Goal: Task Accomplishment & Management: Manage account settings

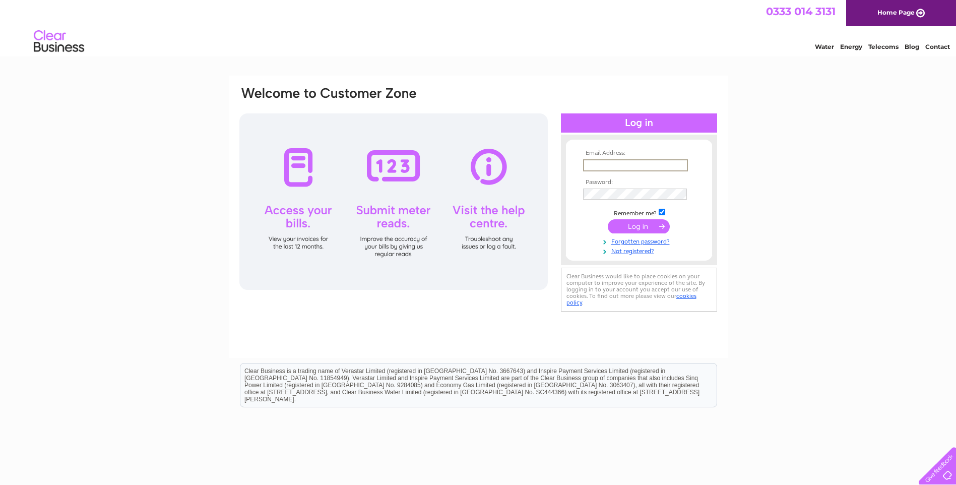
click at [605, 164] on input "text" at bounding box center [635, 165] width 105 height 12
type input "[EMAIL_ADDRESS][DOMAIN_NAME]"
click at [621, 226] on input "submit" at bounding box center [639, 226] width 62 height 14
click at [649, 227] on input "submit" at bounding box center [639, 226] width 62 height 14
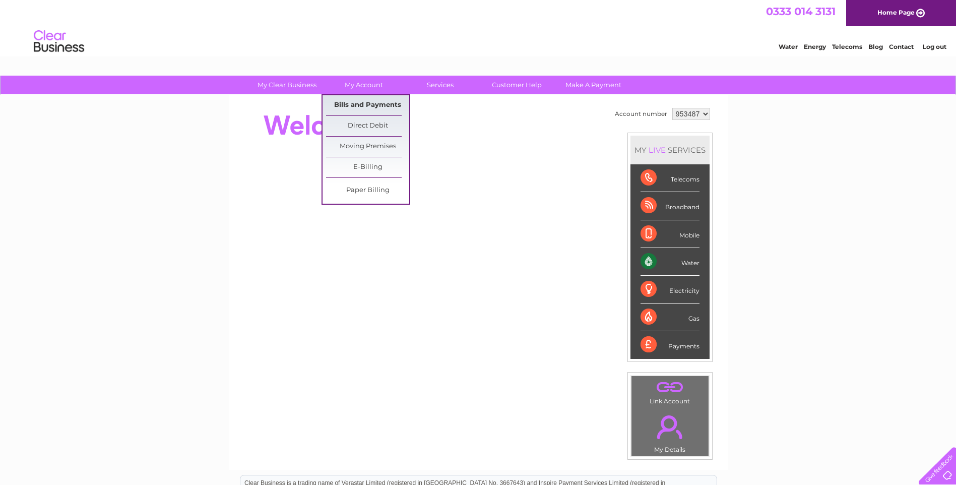
click at [372, 104] on link "Bills and Payments" at bounding box center [367, 105] width 83 height 20
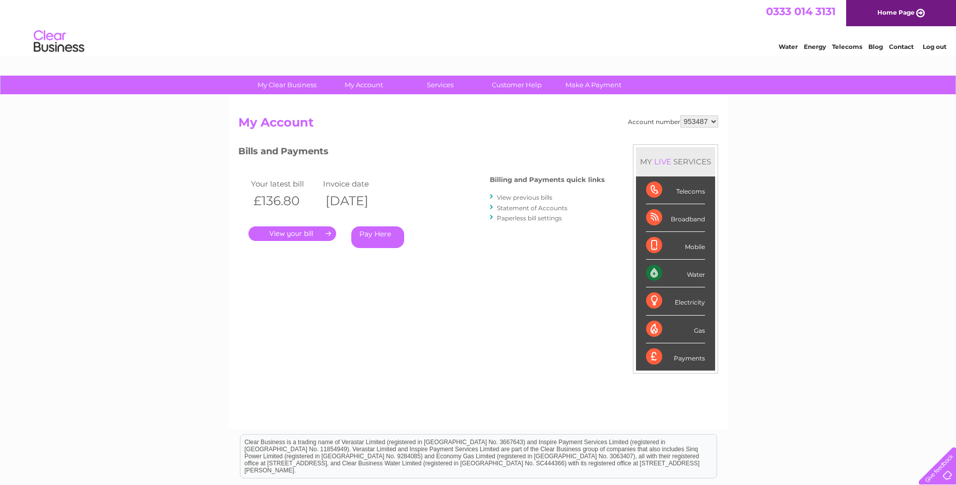
click at [284, 237] on link "." at bounding box center [292, 233] width 88 height 15
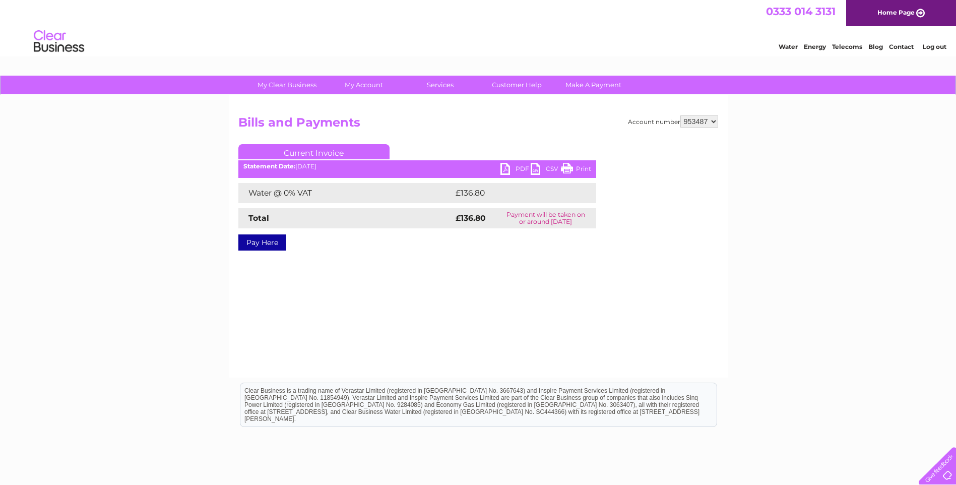
click at [521, 166] on link "PDF" at bounding box center [516, 170] width 30 height 15
